Goal: Obtain resource: Obtain resource

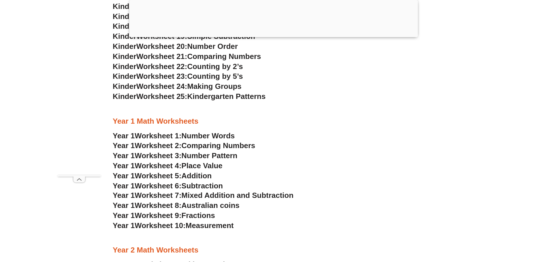
scroll to position [486, 0]
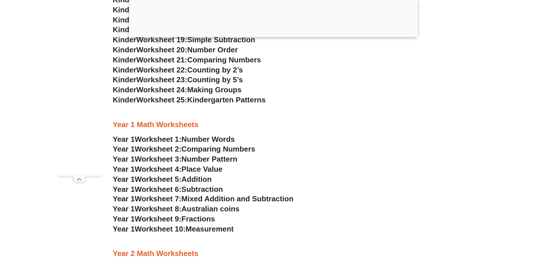
click at [229, 140] on span "Number Words" at bounding box center [207, 139] width 53 height 9
click at [238, 150] on span "Comparing Numbers" at bounding box center [218, 148] width 74 height 9
click at [201, 161] on span "Number Pattern" at bounding box center [209, 158] width 56 height 9
click at [200, 169] on span "Place Value" at bounding box center [201, 169] width 41 height 9
click at [187, 180] on span "Addition" at bounding box center [196, 179] width 30 height 9
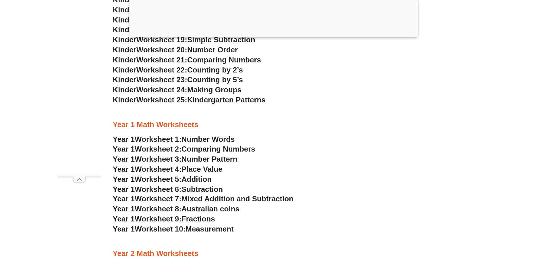
click at [214, 190] on span "Subtraction" at bounding box center [201, 189] width 41 height 9
click at [263, 200] on span "Mixed Addition and Subtraction" at bounding box center [237, 198] width 112 height 9
click at [216, 210] on span "Australian coins" at bounding box center [210, 208] width 58 height 9
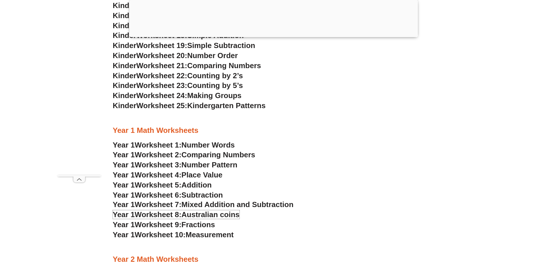
scroll to position [544, 0]
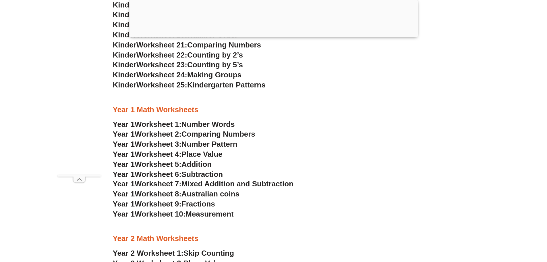
click at [196, 205] on span "Fractions" at bounding box center [198, 203] width 34 height 9
click at [210, 214] on span "Measurement" at bounding box center [210, 213] width 48 height 9
